Goal: Information Seeking & Learning: Learn about a topic

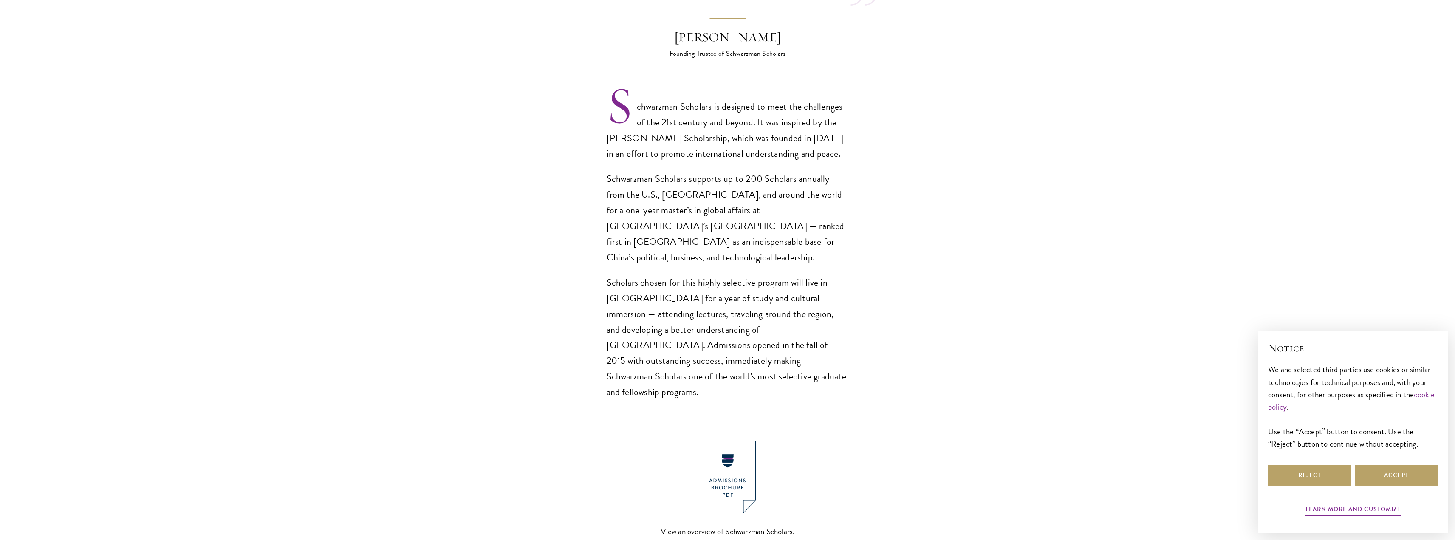
scroll to position [637, 0]
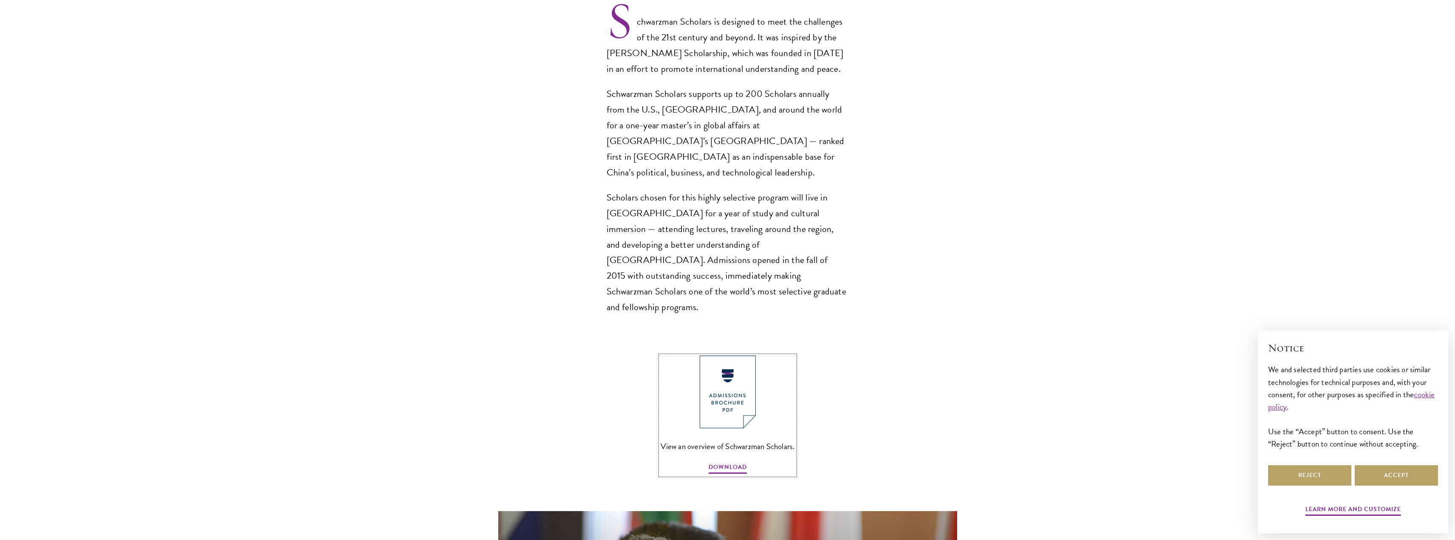
click at [743, 356] on img at bounding box center [728, 392] width 56 height 73
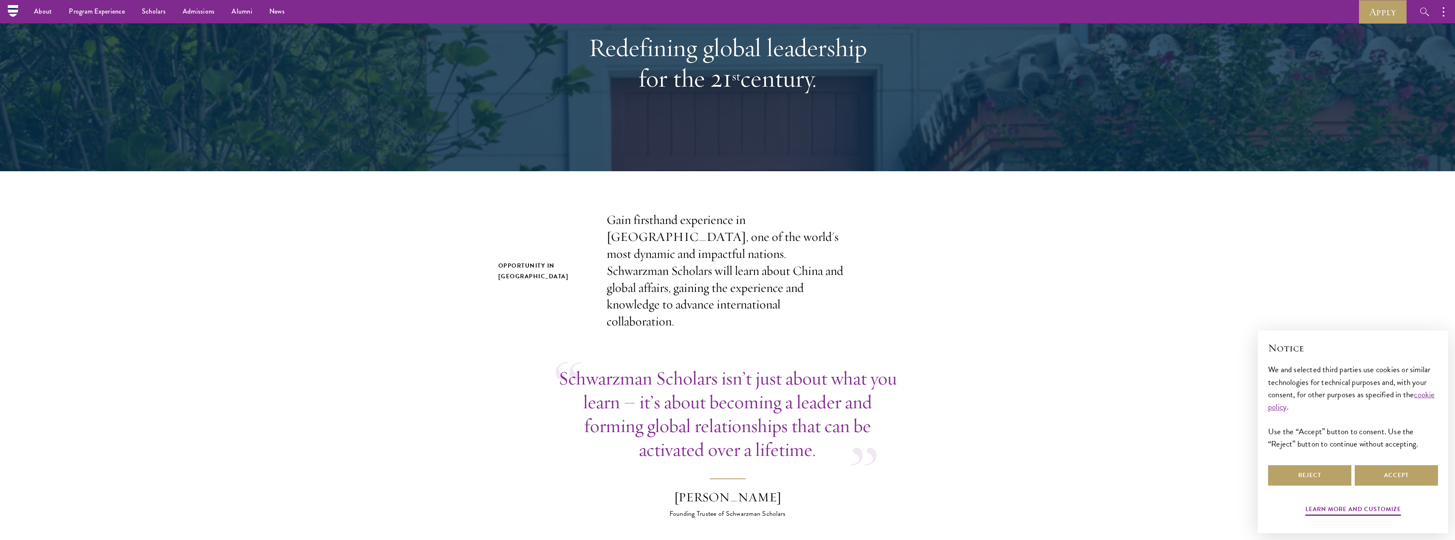
scroll to position [0, 0]
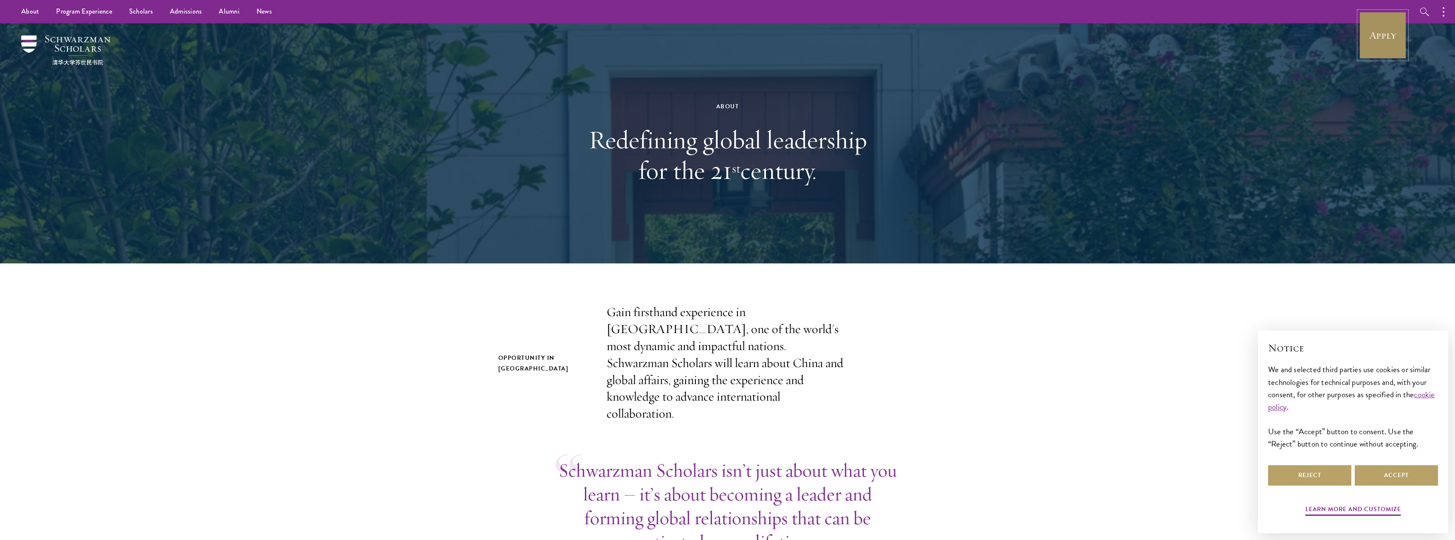
click at [1391, 28] on link "Apply" at bounding box center [1383, 35] width 48 height 48
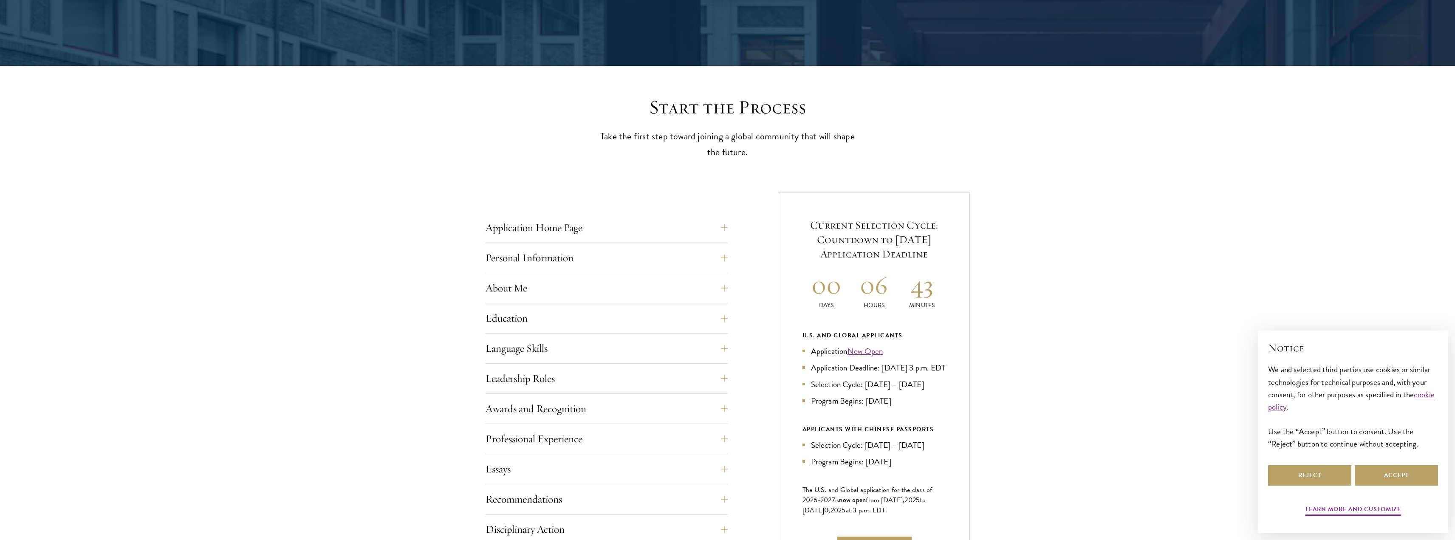
scroll to position [212, 0]
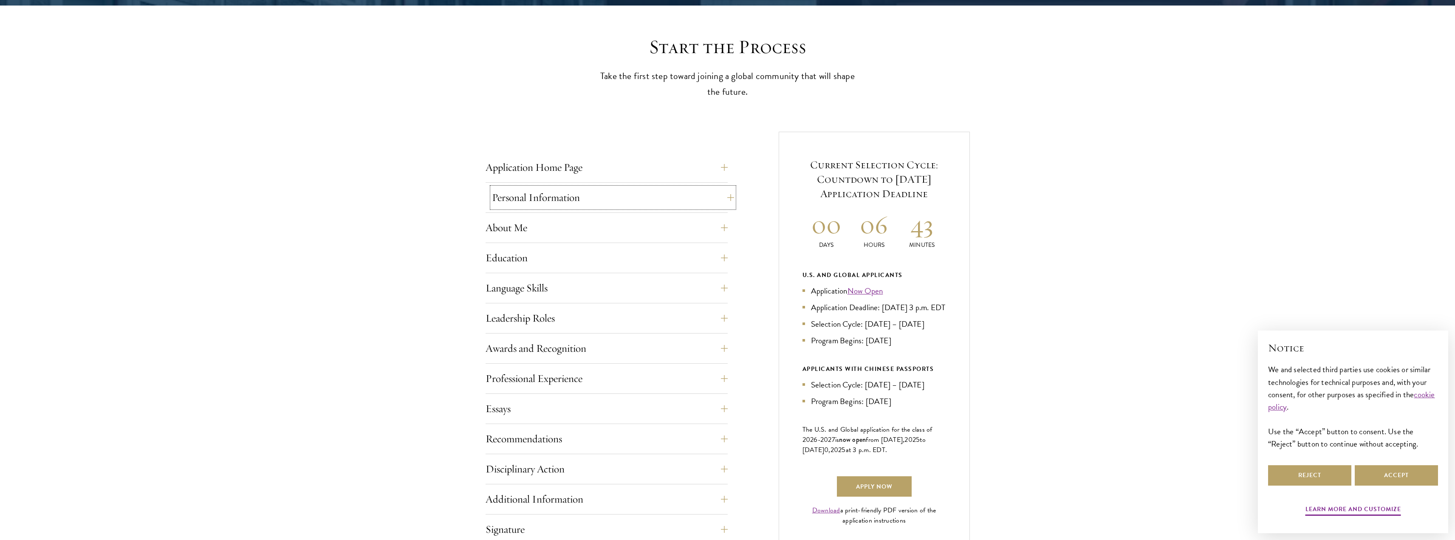
click at [660, 200] on button "Personal Information" at bounding box center [613, 197] width 242 height 20
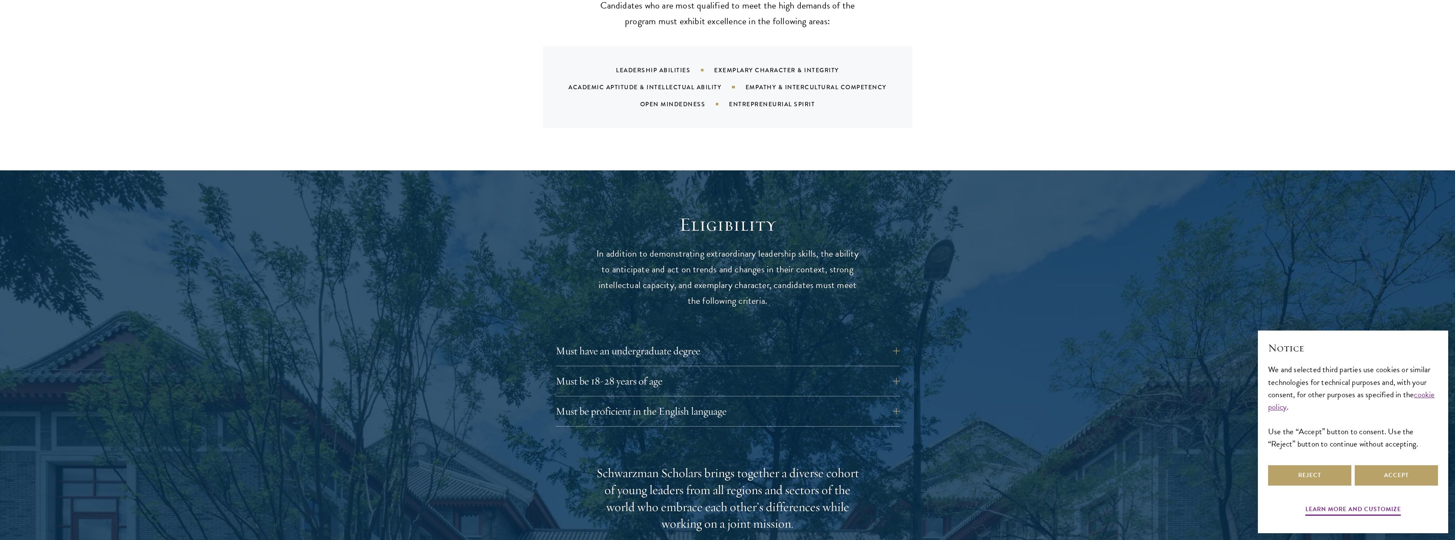
scroll to position [935, 0]
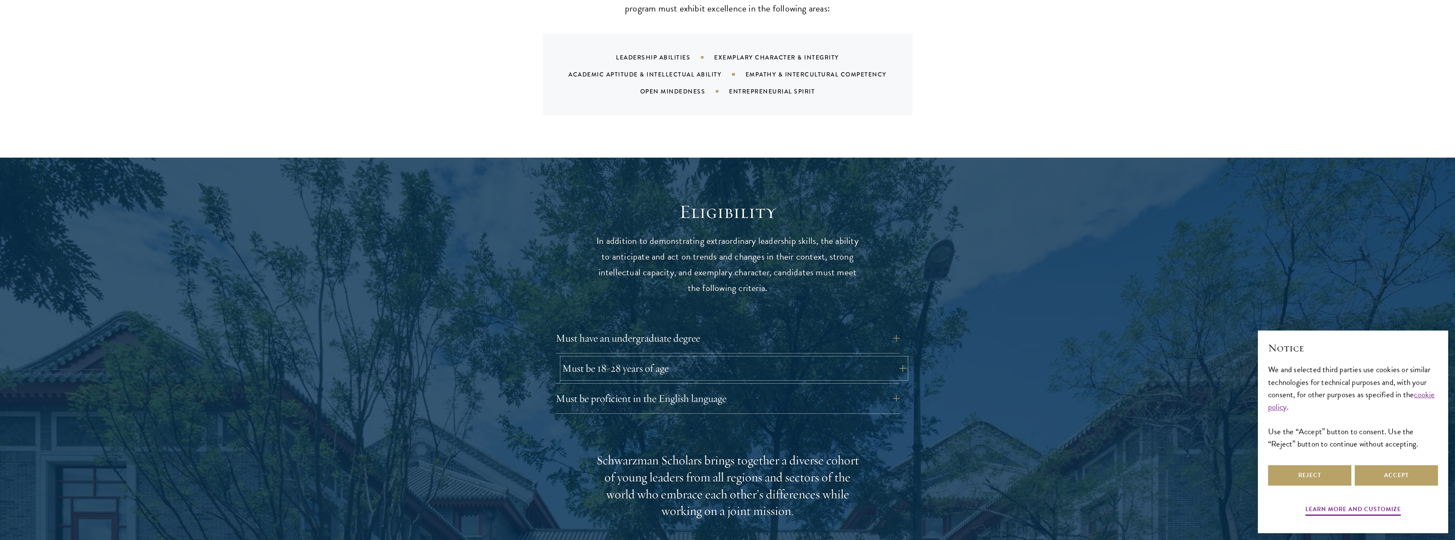
click at [726, 358] on button "Must be 18-28 years of age" at bounding box center [734, 368] width 344 height 20
